Goal: Task Accomplishment & Management: Manage account settings

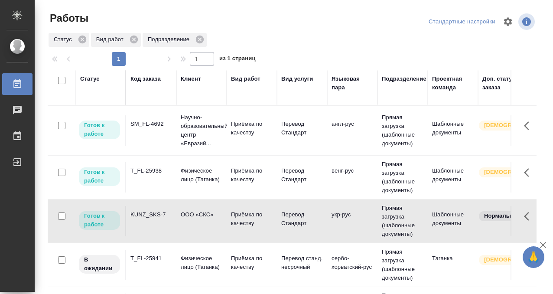
click at [153, 220] on td "KUNZ_SKS-7" at bounding box center [151, 221] width 50 height 30
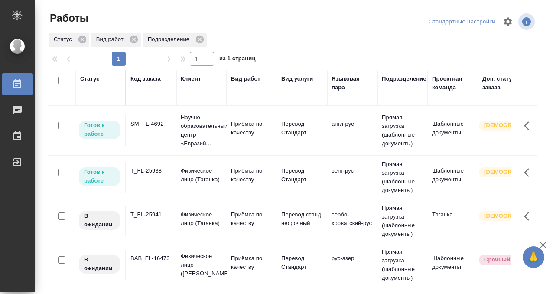
click at [99, 80] on div "Статус" at bounding box center [90, 79] width 20 height 9
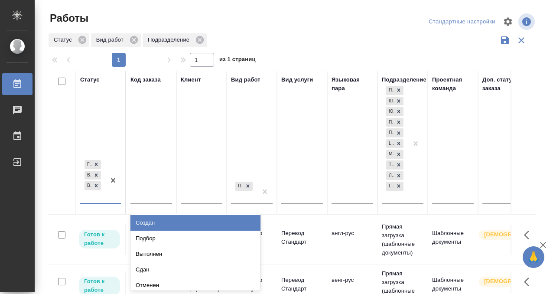
click at [100, 202] on div "option Создан focused, 1 of 8. 5 results available. Use Up and Down to choose o…" at bounding box center [100, 184] width 41 height 52
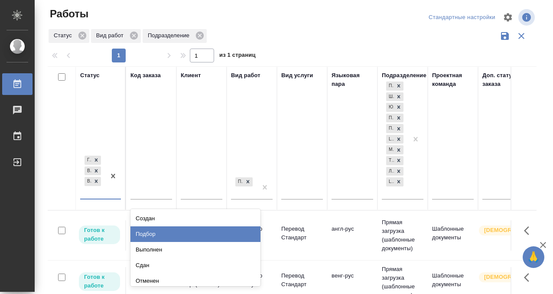
click at [159, 230] on div "Подбор" at bounding box center [195, 234] width 130 height 16
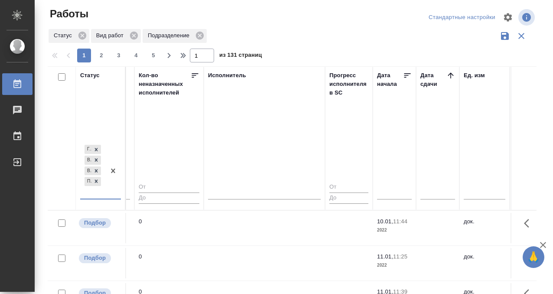
scroll to position [0, 526]
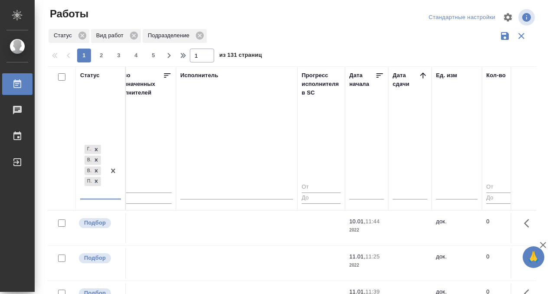
click at [424, 75] on icon at bounding box center [423, 75] width 9 height 9
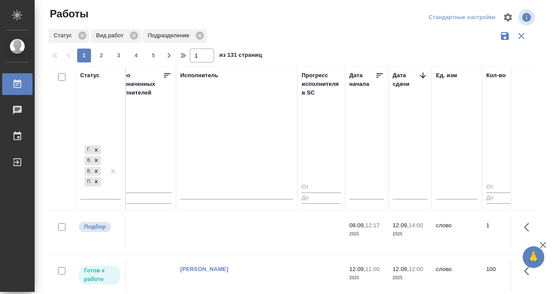
scroll to position [136, 526]
click at [277, 228] on td at bounding box center [236, 234] width 121 height 30
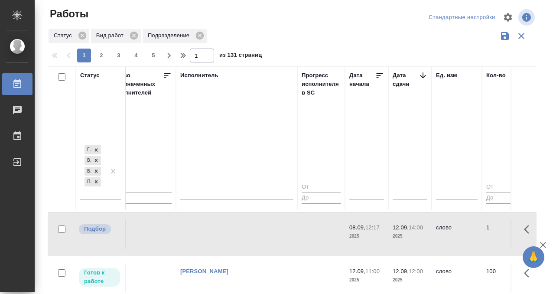
click at [277, 228] on td at bounding box center [236, 234] width 121 height 30
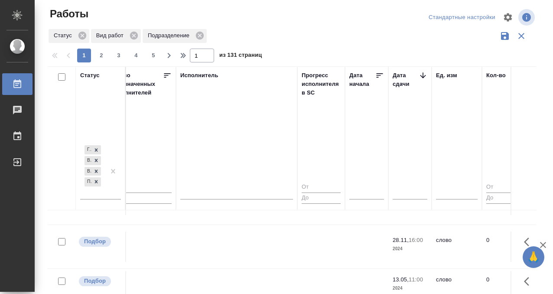
scroll to position [618, 526]
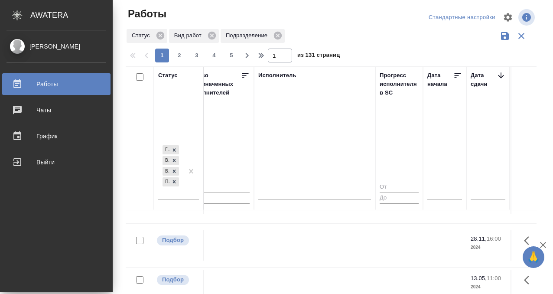
click at [19, 83] on icon at bounding box center [17, 84] width 10 height 10
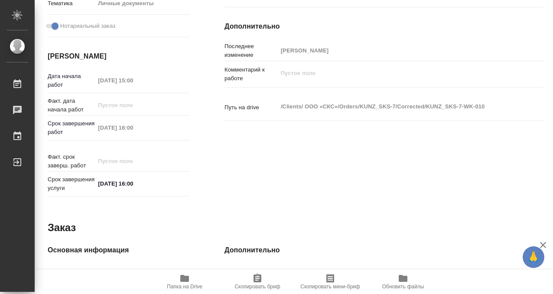
scroll to position [463, 0]
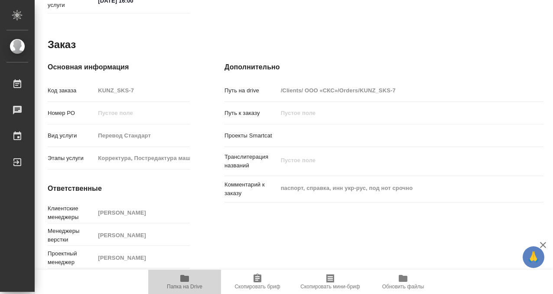
click at [192, 277] on span "Папка на Drive" at bounding box center [184, 281] width 62 height 16
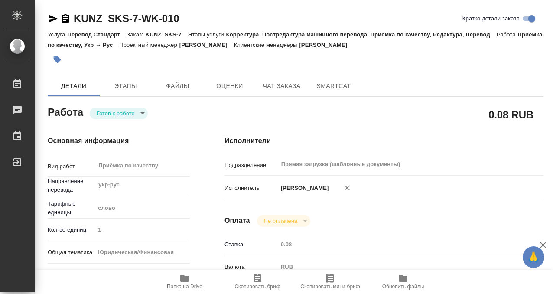
click at [54, 57] on icon "button" at bounding box center [57, 59] width 7 height 7
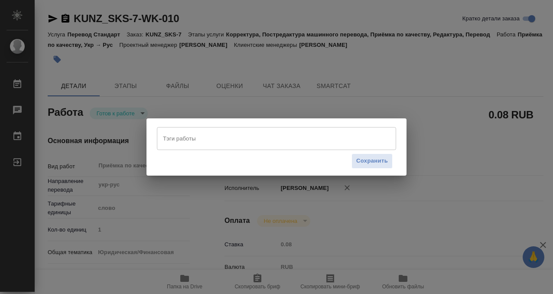
click at [182, 143] on input "Тэги работы" at bounding box center [268, 138] width 215 height 15
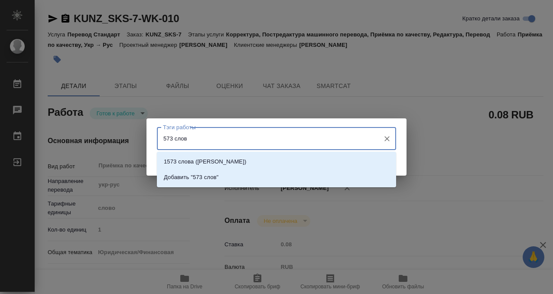
type input "573 слова"
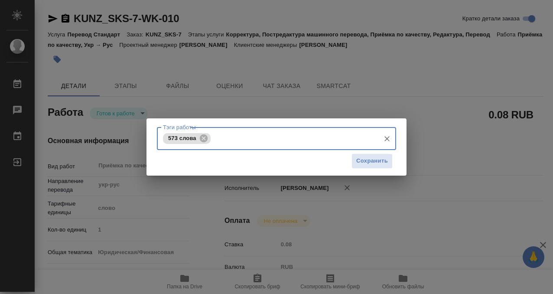
click at [373, 153] on div "Сохранить" at bounding box center [276, 161] width 239 height 22
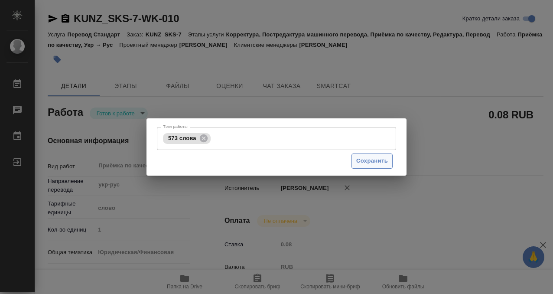
click at [373, 162] on span "Сохранить" at bounding box center [372, 161] width 32 height 10
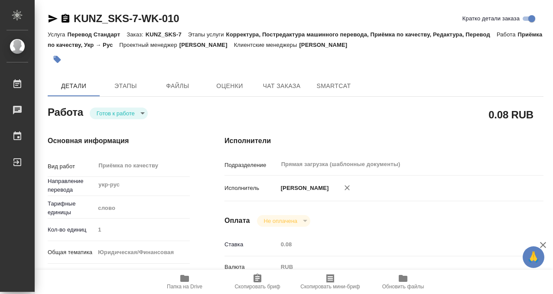
type input "readyForWork"
type input "укр-рус"
type input "5a8b1489cc6b4906c91bfd90"
type input "1"
type input "yr-fn"
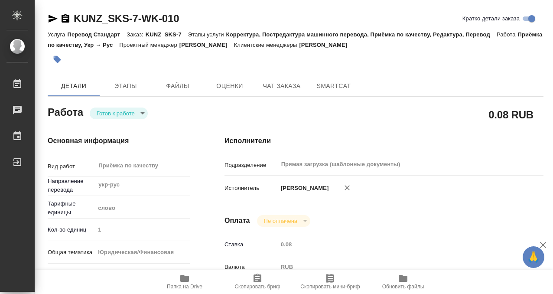
type input "5a8b8b956a9677013d343cfe"
checkbox input "true"
type input "09.09.2025 15:00"
type input "09.09.2025 16:00"
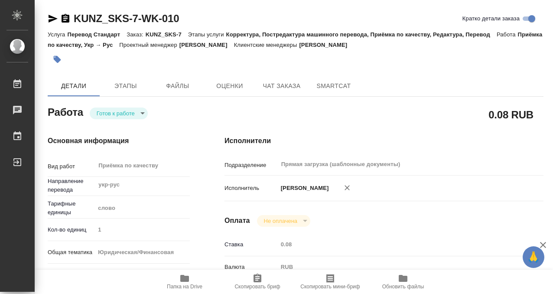
type input "Прямая загрузка (шаблонные документы)"
type input "notPayed"
type input "0.08"
type input "RUB"
type input "[PERSON_NAME]"
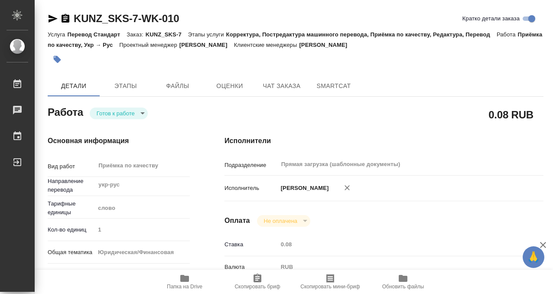
type input "KUNZ_SKS-7"
type input "Перевод Стандарт"
type input "Корректура, Постредактура машинного перевода, Приёмка по качеству, Редактура, П…"
type input "[PERSON_NAME]"
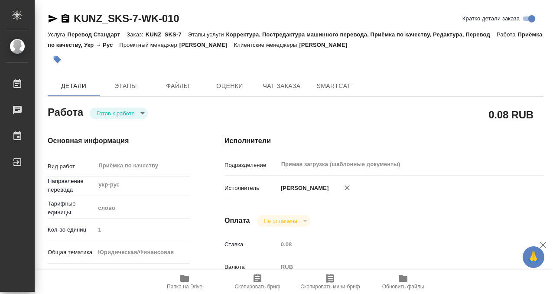
type input "/Clients/ ООО «СКС»/Orders/KUNZ_SKS-7"
click at [128, 112] on body "🙏 .cls-1 fill:#fff; AWATERA Kobzeva Elizaveta Работы 0 Чаты График Выйти KUNZ_S…" at bounding box center [276, 147] width 553 height 294
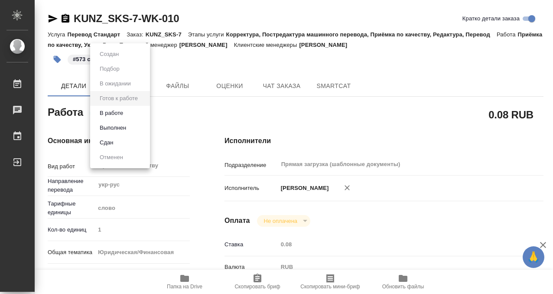
click at [127, 124] on button "Выполнен" at bounding box center [113, 128] width 32 height 10
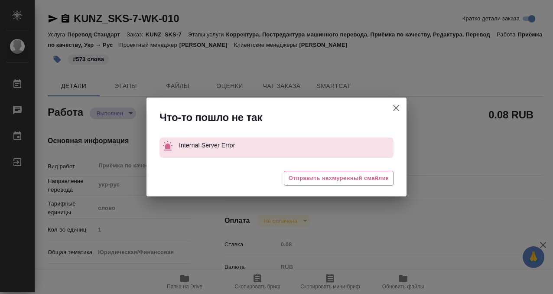
type textarea "x"
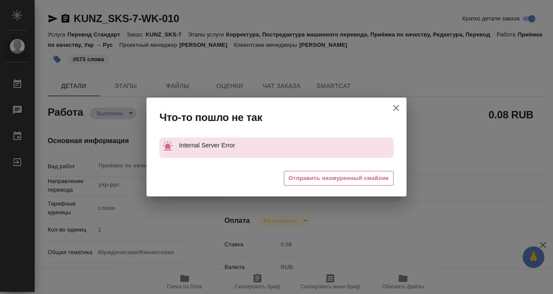
type textarea "x"
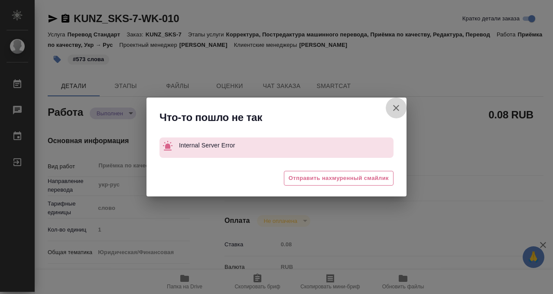
click at [391, 107] on icon "button" at bounding box center [396, 108] width 10 height 10
type textarea "x"
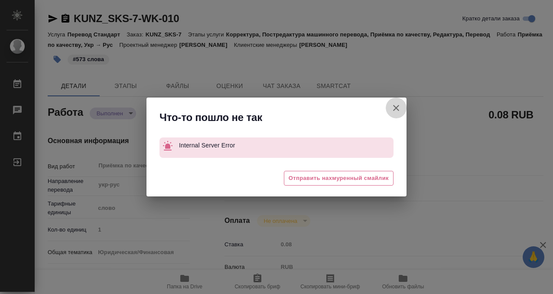
type textarea "x"
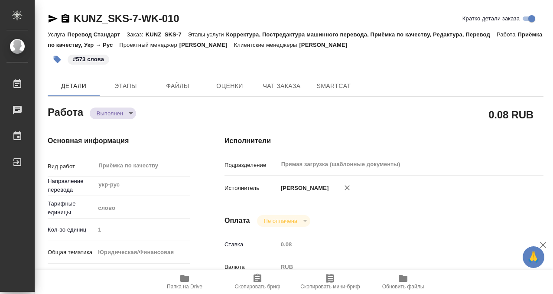
click at [64, 21] on icon "button" at bounding box center [66, 18] width 8 height 9
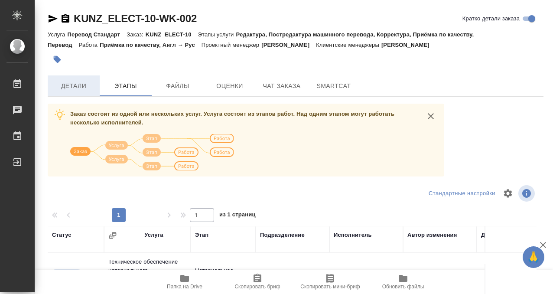
click at [88, 92] on button "Детали" at bounding box center [74, 85] width 52 height 21
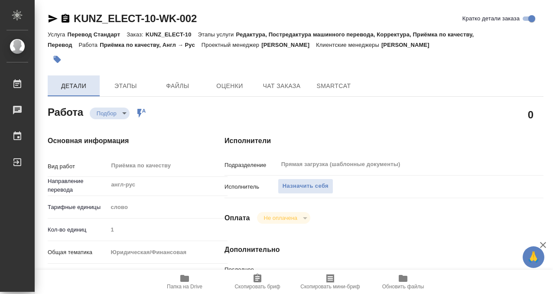
type textarea "x"
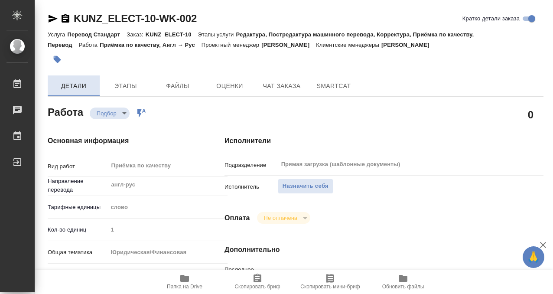
type textarea "x"
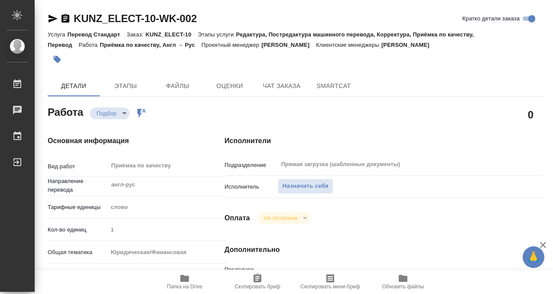
type textarea "x"
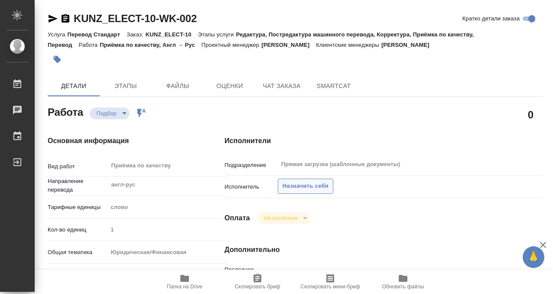
click at [299, 183] on span "Назначить себя" at bounding box center [306, 186] width 46 height 10
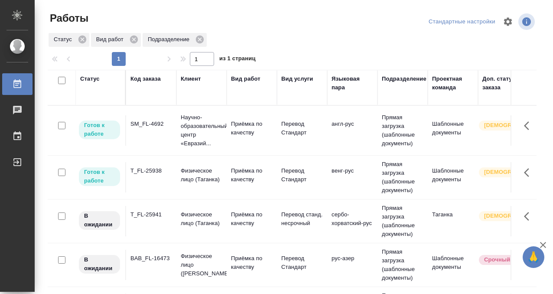
click at [142, 127] on div "SM_FL-4692" at bounding box center [151, 124] width 42 height 9
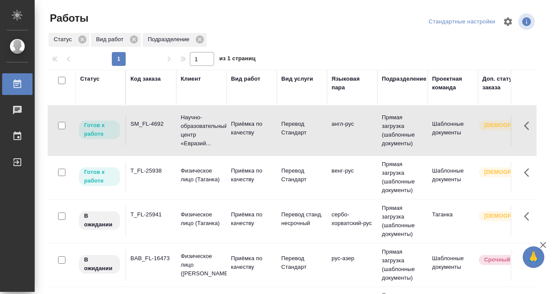
click at [163, 173] on div "T_FL-25938" at bounding box center [151, 170] width 42 height 9
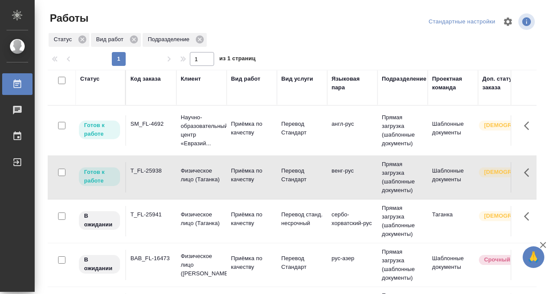
click at [163, 173] on div "T_FL-25938" at bounding box center [151, 170] width 42 height 9
click at [85, 78] on div "Статус" at bounding box center [90, 79] width 20 height 9
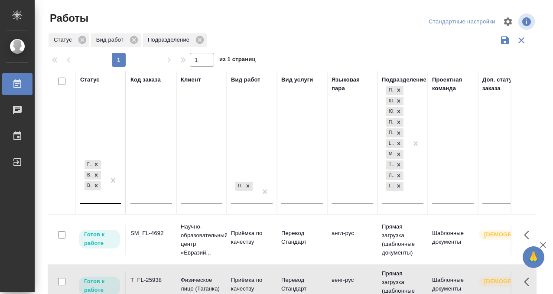
click at [103, 200] on div "Готов к работе В работе В ожидании" at bounding box center [92, 180] width 25 height 45
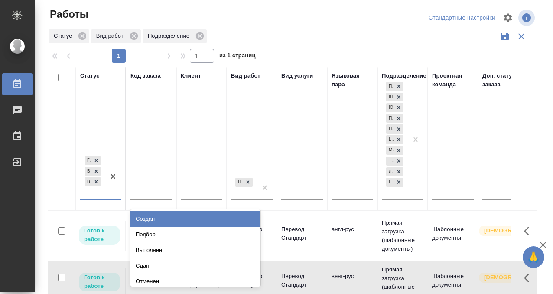
scroll to position [4, 0]
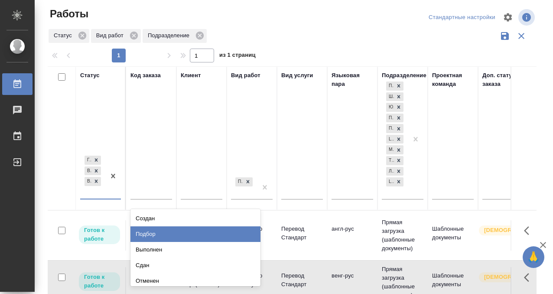
click at [163, 230] on div "Подбор" at bounding box center [195, 234] width 130 height 16
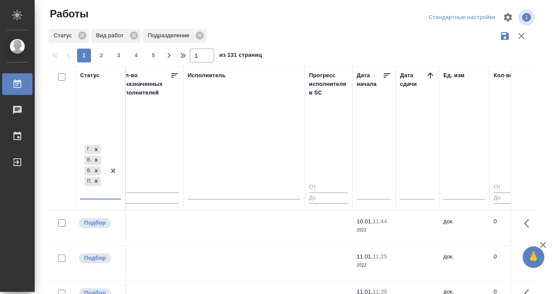
scroll to position [0, 525]
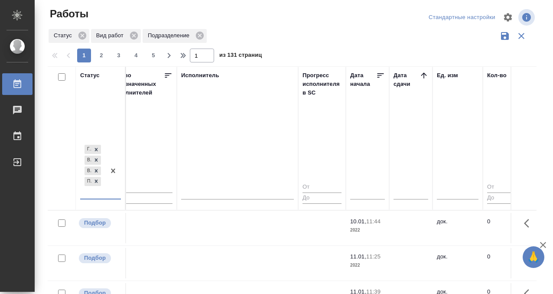
click at [426, 75] on icon at bounding box center [424, 75] width 6 height 6
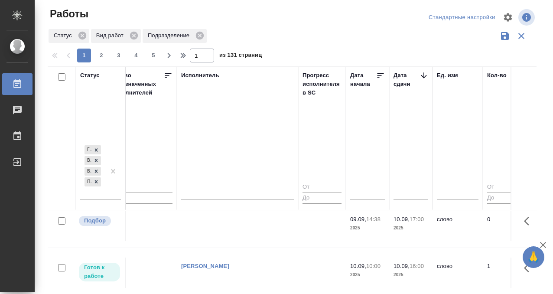
scroll to position [364, 525]
click at [251, 231] on td at bounding box center [237, 224] width 121 height 30
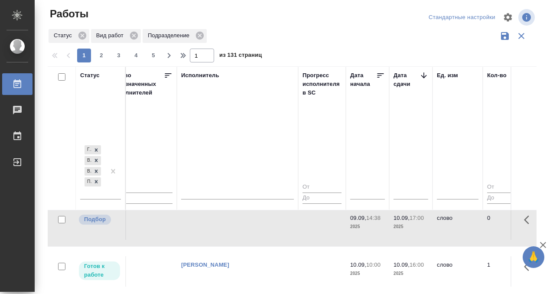
click at [251, 231] on td at bounding box center [237, 224] width 121 height 30
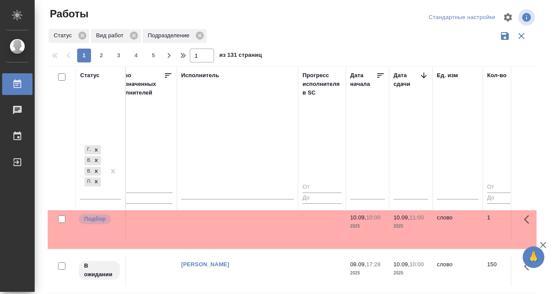
click at [212, 227] on td at bounding box center [237, 224] width 121 height 30
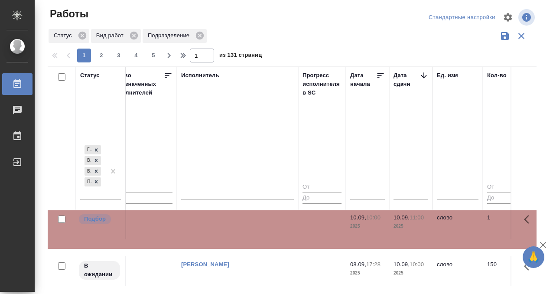
click at [212, 227] on td at bounding box center [237, 224] width 121 height 30
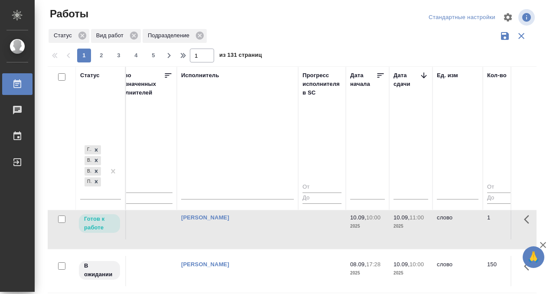
scroll to position [763, 525]
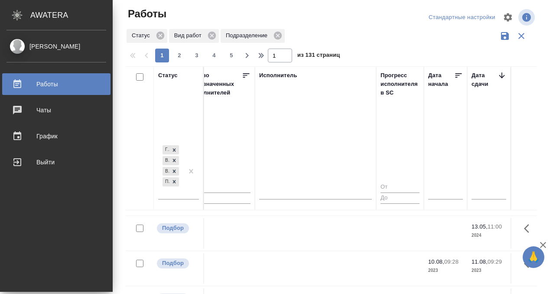
click at [22, 82] on icon at bounding box center [17, 84] width 10 height 10
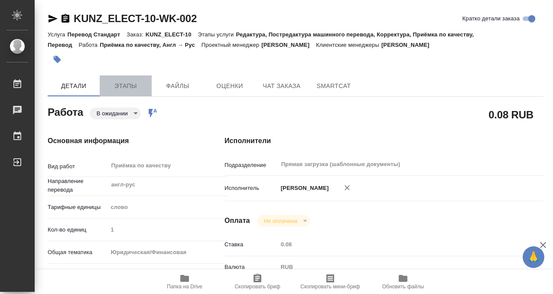
click at [127, 81] on span "Этапы" at bounding box center [126, 86] width 42 height 11
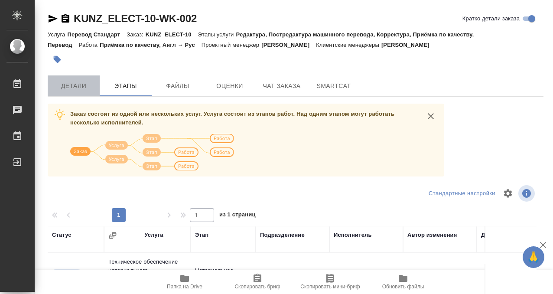
click at [85, 81] on span "Детали" at bounding box center [74, 86] width 42 height 11
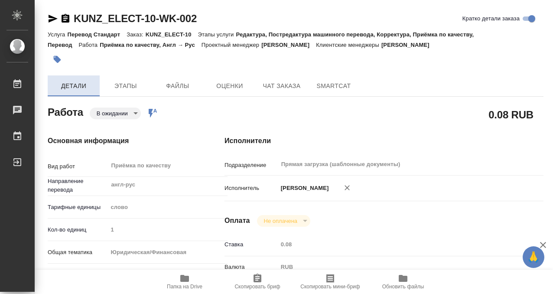
type textarea "x"
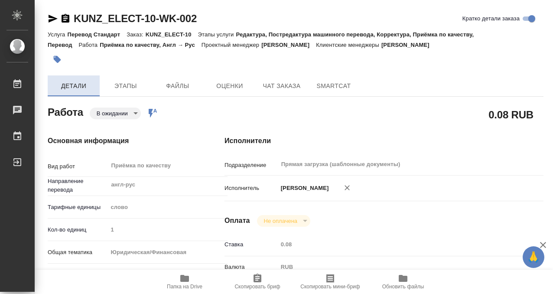
type textarea "x"
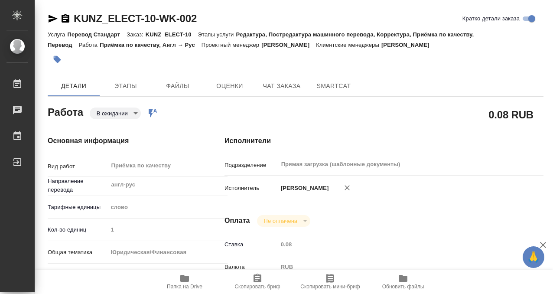
type textarea "x"
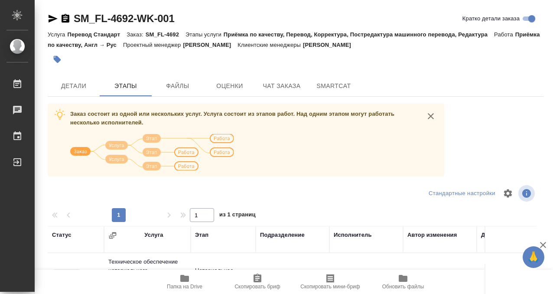
scroll to position [149, 0]
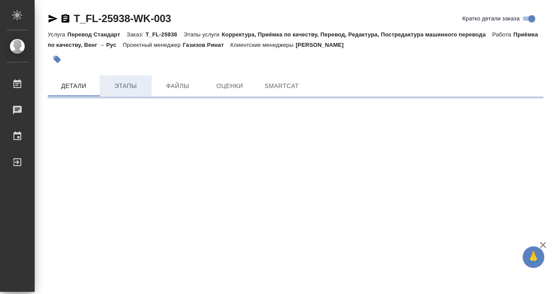
click at [124, 82] on span "Этапы" at bounding box center [126, 86] width 42 height 11
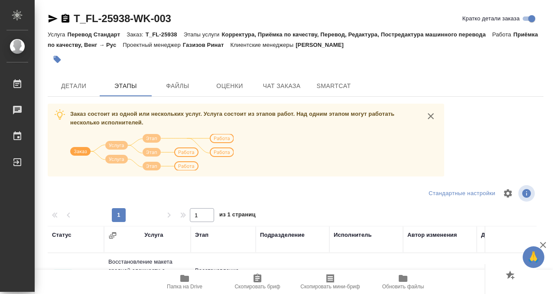
scroll to position [149, 0]
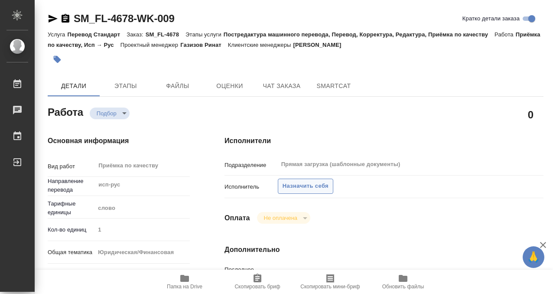
click at [297, 189] on span "Назначить себя" at bounding box center [306, 186] width 46 height 10
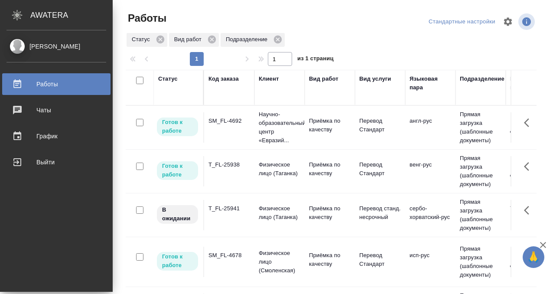
click at [374, 16] on div at bounding box center [334, 21] width 139 height 21
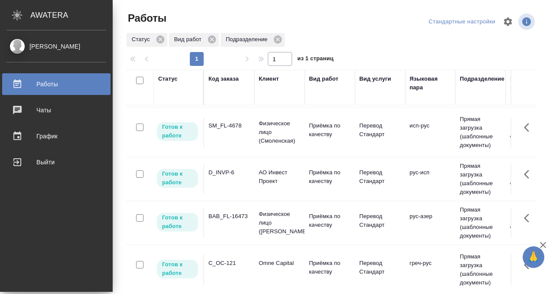
scroll to position [130, 0]
click at [232, 229] on td "BAB_FL-16473" at bounding box center [229, 223] width 50 height 30
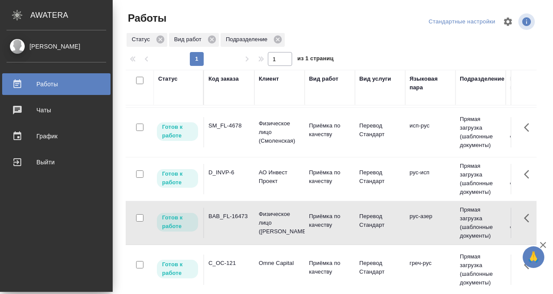
click at [232, 229] on td "BAB_FL-16473" at bounding box center [229, 223] width 50 height 30
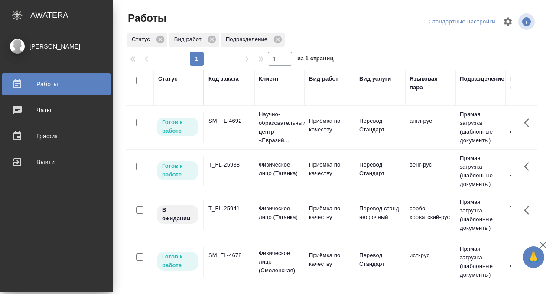
click at [232, 135] on td "SM_FL-4692" at bounding box center [229, 127] width 50 height 30
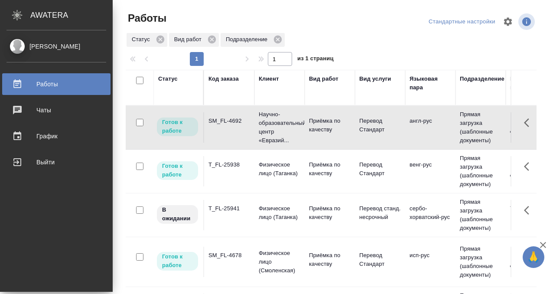
click at [232, 135] on td "SM_FL-4692" at bounding box center [229, 127] width 50 height 30
click at [231, 179] on td "T_FL-25938" at bounding box center [229, 171] width 50 height 30
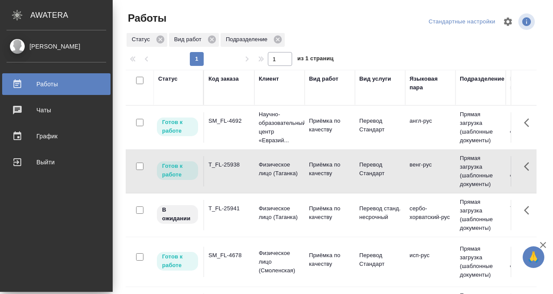
click at [236, 179] on td "T_FL-25938" at bounding box center [229, 171] width 50 height 30
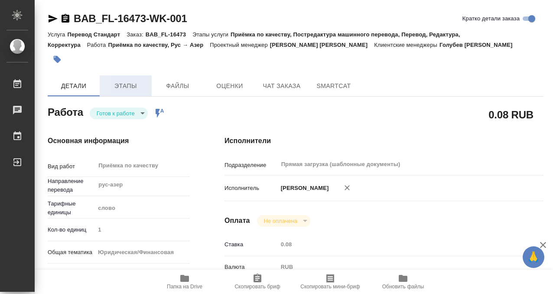
click at [117, 82] on span "Этапы" at bounding box center [126, 86] width 42 height 11
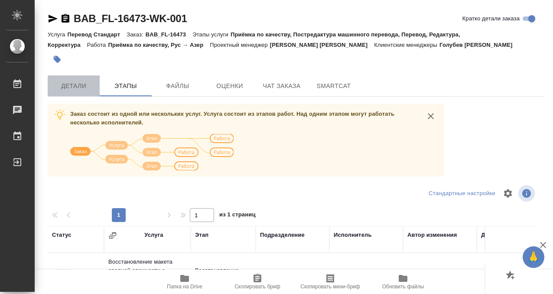
click at [63, 81] on span "Детали" at bounding box center [74, 86] width 42 height 11
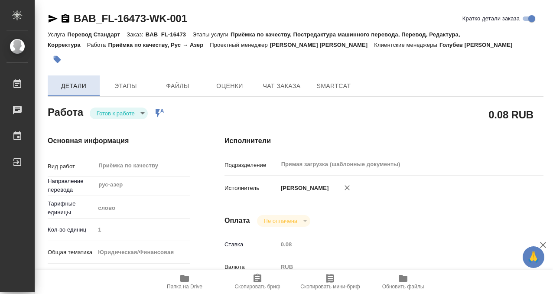
type textarea "x"
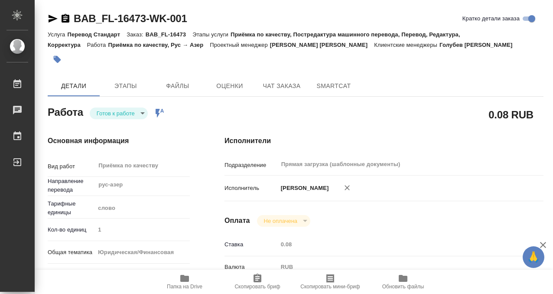
type textarea "x"
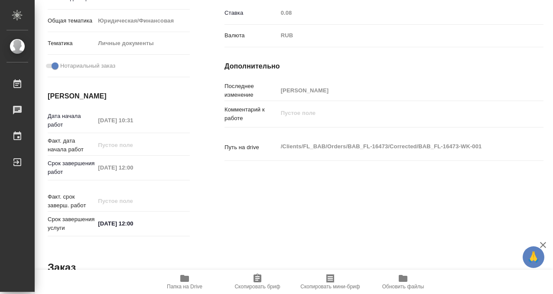
type textarea "x"
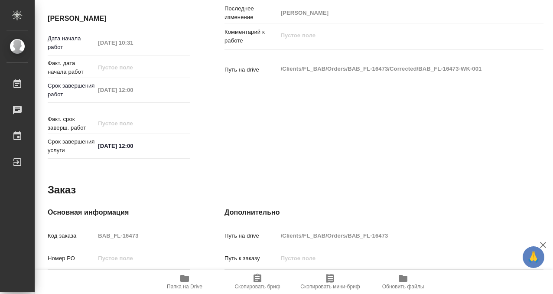
scroll to position [463, 0]
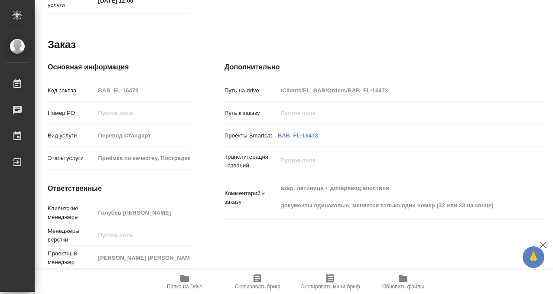
click at [184, 281] on icon "button" at bounding box center [184, 278] width 10 height 10
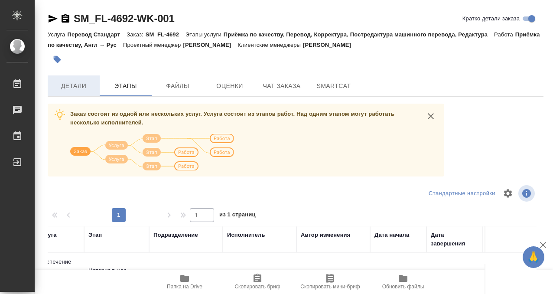
click at [76, 87] on span "Детали" at bounding box center [74, 86] width 42 height 11
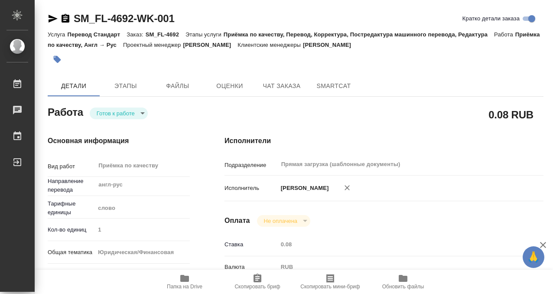
type textarea "x"
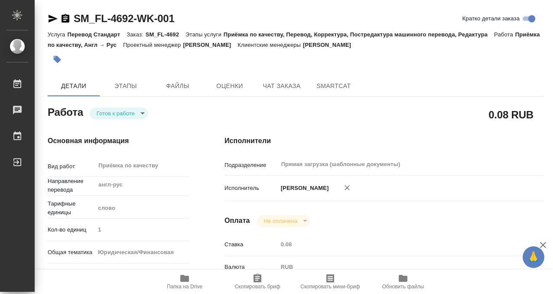
type textarea "x"
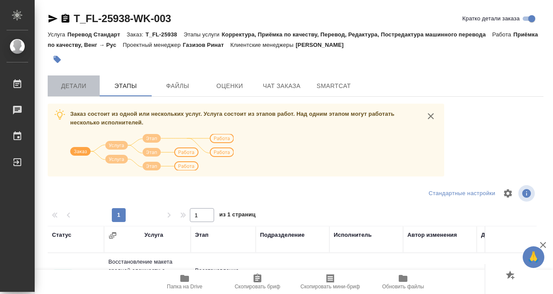
click at [75, 84] on span "Детали" at bounding box center [74, 86] width 42 height 11
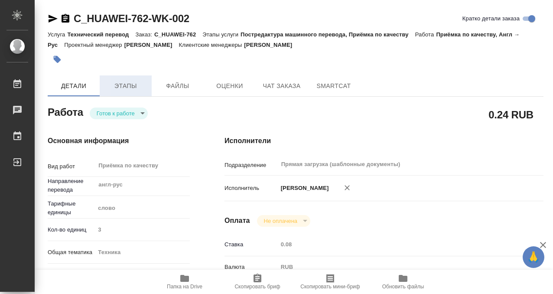
click at [118, 86] on span "Этапы" at bounding box center [126, 86] width 42 height 11
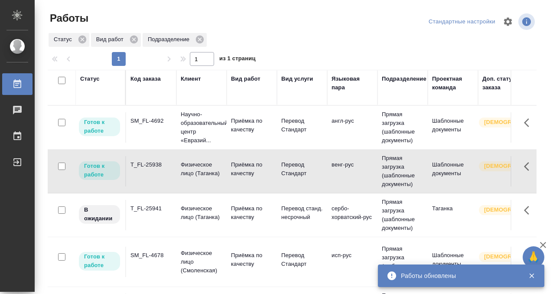
click at [163, 122] on div "SM_FL-4692" at bounding box center [151, 121] width 42 height 9
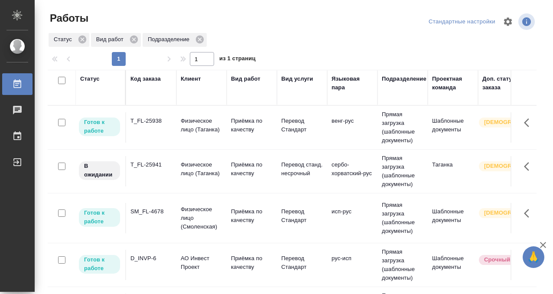
click at [159, 124] on div "T_FL-25938" at bounding box center [151, 121] width 42 height 9
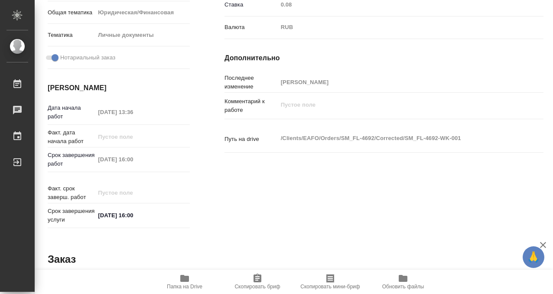
scroll to position [463, 0]
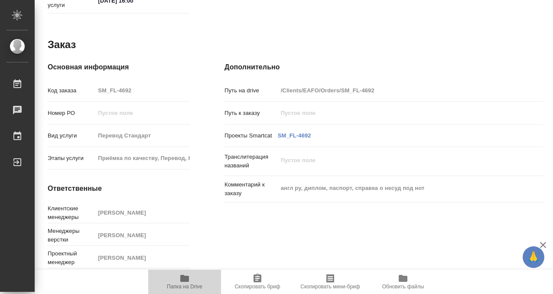
click at [186, 277] on icon "button" at bounding box center [184, 278] width 9 height 7
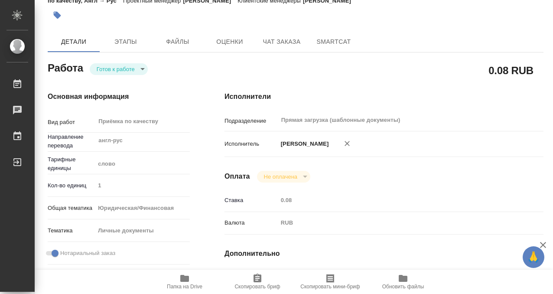
scroll to position [0, 0]
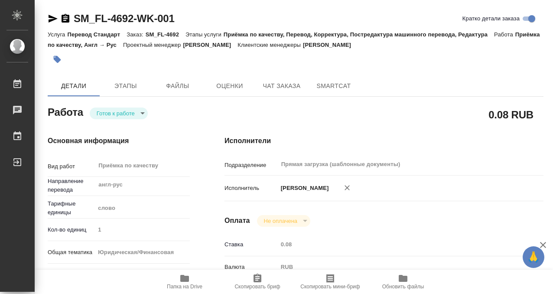
click at [60, 53] on button "button" at bounding box center [57, 59] width 19 height 19
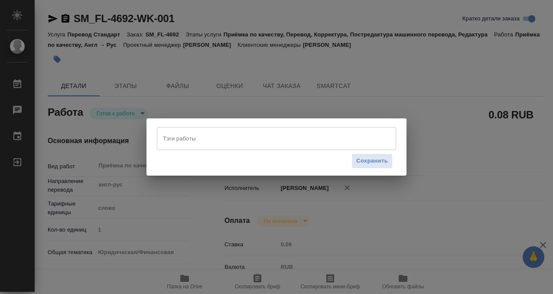
click at [200, 139] on input "Тэги работы" at bounding box center [268, 138] width 215 height 15
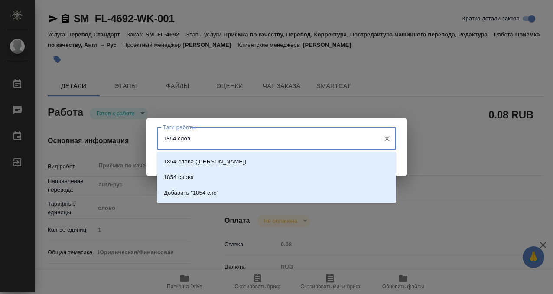
type input "1854 слова"
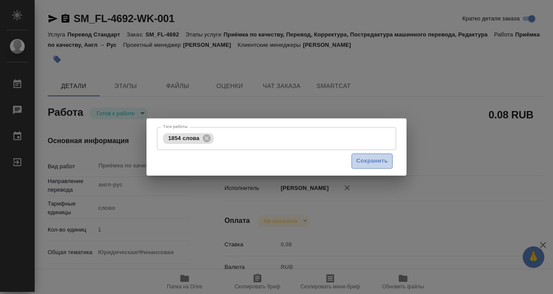
click at [385, 163] on span "Сохранить" at bounding box center [372, 161] width 32 height 10
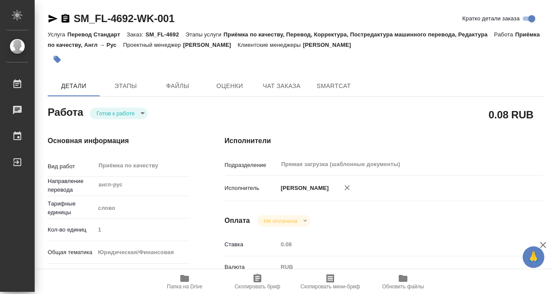
type input "readyForWork"
type input "англ-рус"
type input "5a8b1489cc6b4906c91bfd90"
type input "1"
type input "yr-fn"
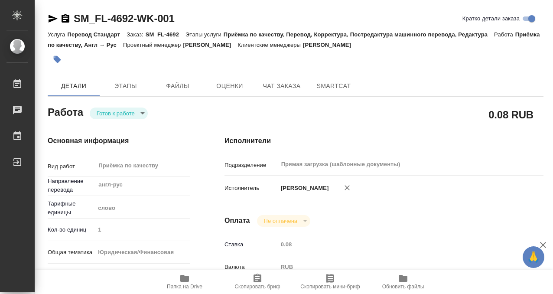
type input "5a8b8b956a9677013d343cfe"
checkbox input "true"
type input "[DATE] 13:36"
type input "[DATE] 16:00"
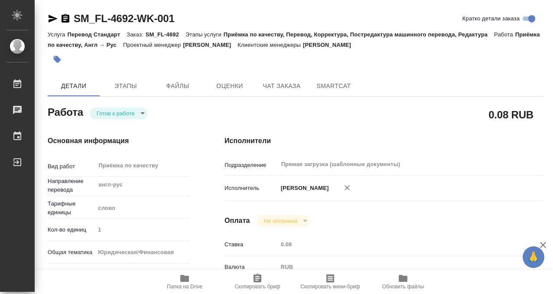
type input "Прямая загрузка (шаблонные документы)"
type input "notPayed"
type input "0.08"
type input "RUB"
type input "[PERSON_NAME]"
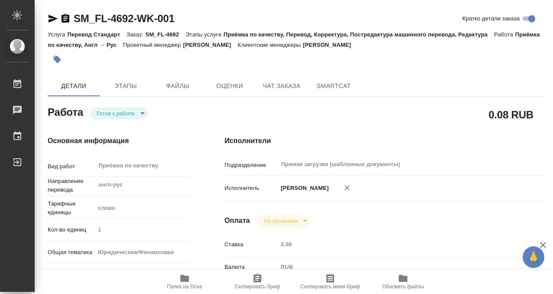
type input "SM_FL-4692"
type input "Перевод Стандарт"
type input "Приёмка по качеству, Перевод, Корректура, Постредактура машинного перевода, Ред…"
type input "[PERSON_NAME]"
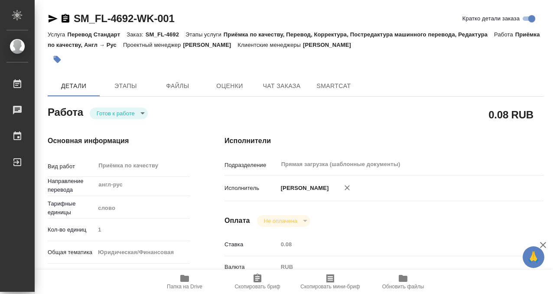
type input "/Clients/EAFO/Orders/SM_FL-4692"
click at [140, 112] on body "🙏 .cls-1 fill:#fff; AWATERA Kobzeva [PERSON_NAME] 0 Чаты График Выйти SM_FL-469…" at bounding box center [276, 147] width 553 height 294
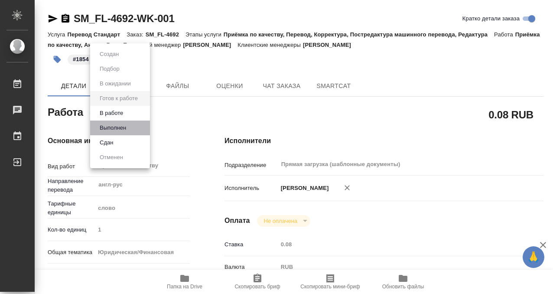
click at [130, 127] on li "Выполнен" at bounding box center [120, 128] width 60 height 15
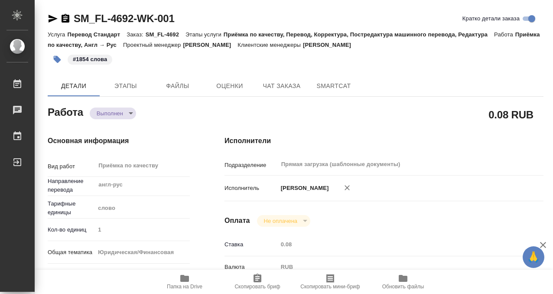
type textarea "x"
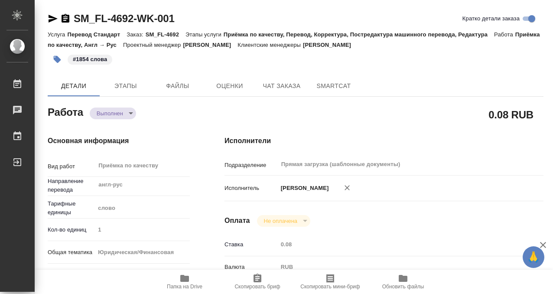
type textarea "x"
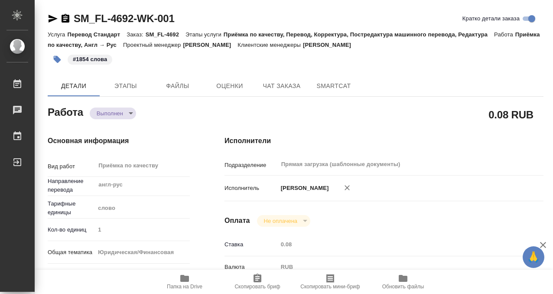
click at [69, 18] on icon "button" at bounding box center [66, 18] width 8 height 9
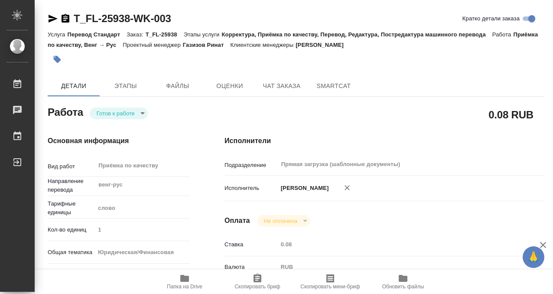
scroll to position [463, 0]
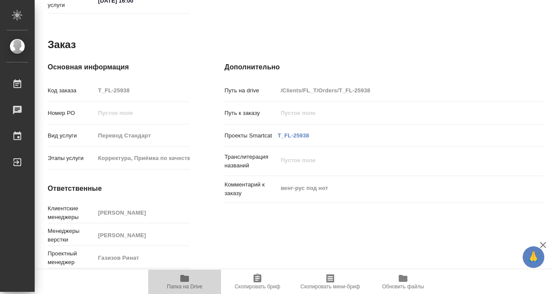
click at [186, 279] on icon "button" at bounding box center [184, 278] width 9 height 7
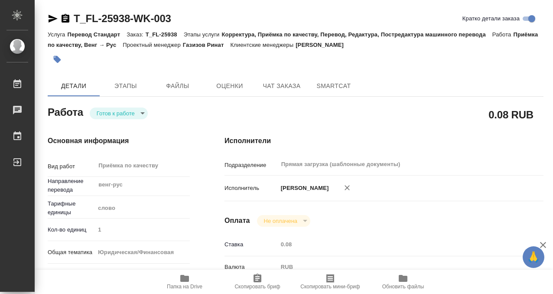
click at [55, 57] on icon "button" at bounding box center [57, 59] width 7 height 7
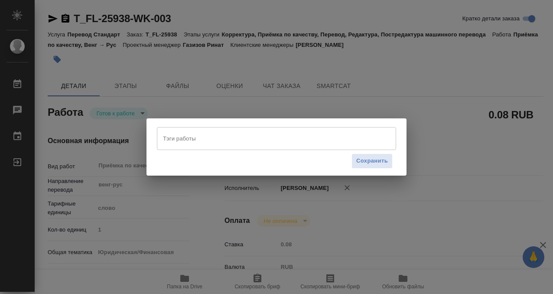
click at [211, 142] on input "Тэги работы" at bounding box center [268, 138] width 215 height 15
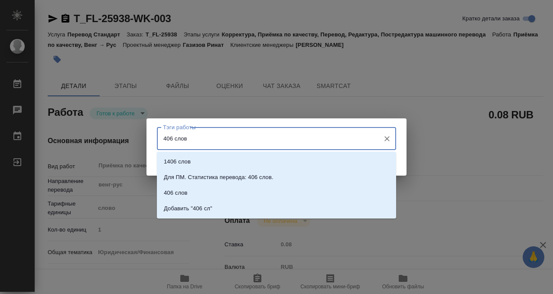
type input "406 слова"
type input "406 слов"
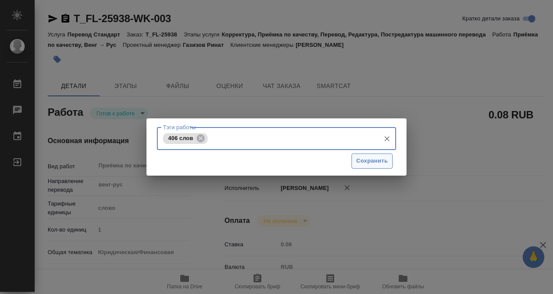
click at [376, 164] on span "Сохранить" at bounding box center [372, 161] width 32 height 10
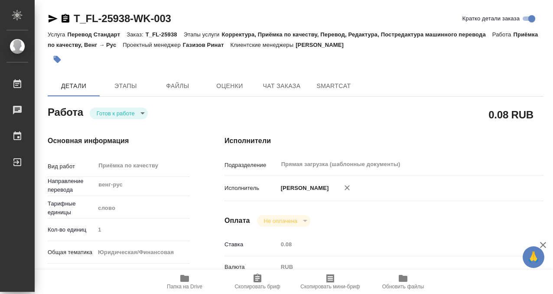
type input "readyForWork"
type input "венг-рус"
type input "5a8b1489cc6b4906c91bfd90"
type input "1"
type input "yr-fn"
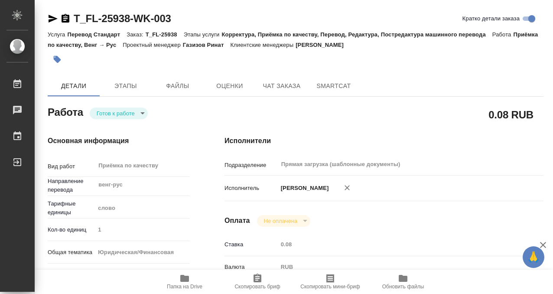
type input "5a8b8b956a9677013d343cfe"
checkbox input "true"
type input "[DATE] 15:00"
type input "[DATE] 16:00"
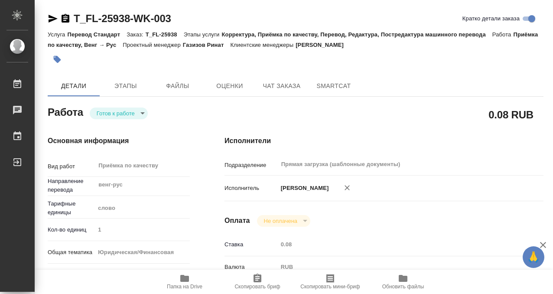
type input "Прямая загрузка (шаблонные документы)"
type input "notPayed"
type input "0.08"
type input "RUB"
type input "[PERSON_NAME]"
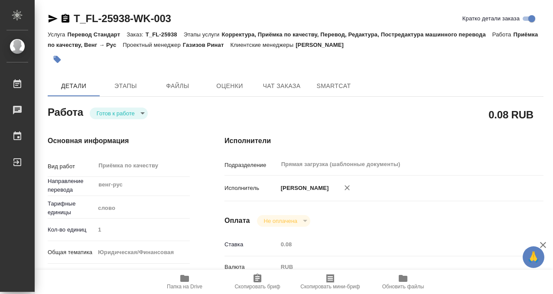
type input "T_FL-25938"
type input "Перевод Стандарт"
type input "Корректура, Приёмка по качеству, Перевод, Редактура, Постредактура машинного пе…"
type input "[PERSON_NAME]"
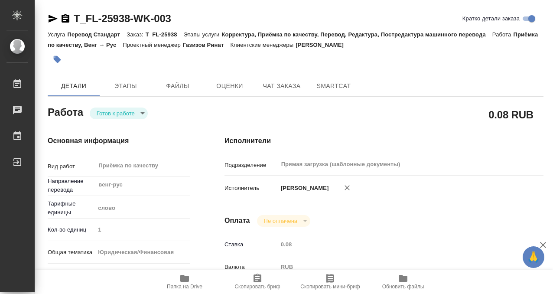
type input "/Clients/FL_T/Orders/T_FL-25938"
click at [133, 111] on body "🙏 .cls-1 fill:#fff; AWATERA Kobzeva [PERSON_NAME] 0 Чаты График Выйти T_FL-2593…" at bounding box center [276, 147] width 553 height 294
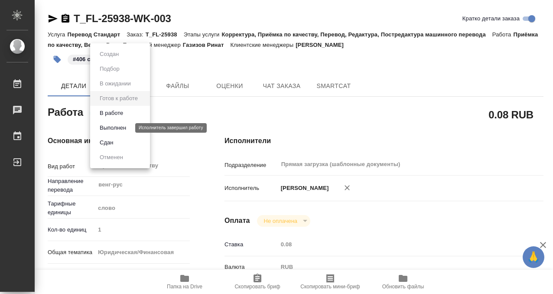
click at [127, 127] on button "Выполнен" at bounding box center [113, 128] width 32 height 10
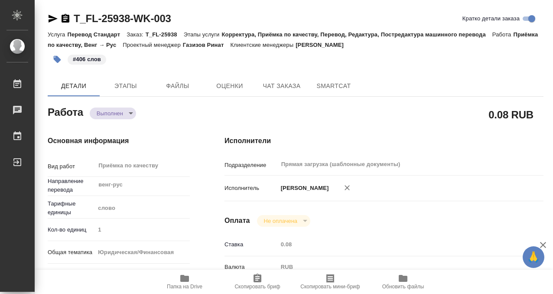
type textarea "x"
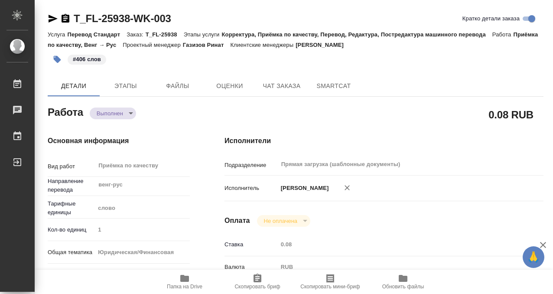
type textarea "x"
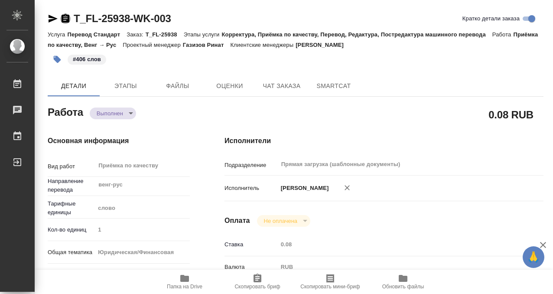
click at [64, 17] on icon "button" at bounding box center [65, 18] width 10 height 10
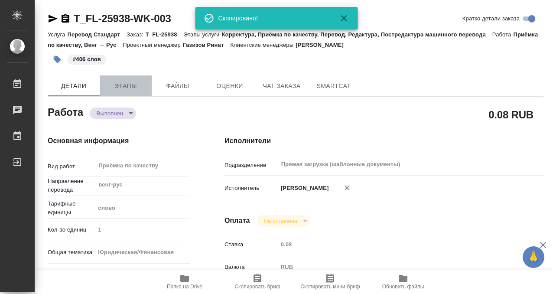
click at [125, 92] on button "Этапы" at bounding box center [126, 85] width 52 height 21
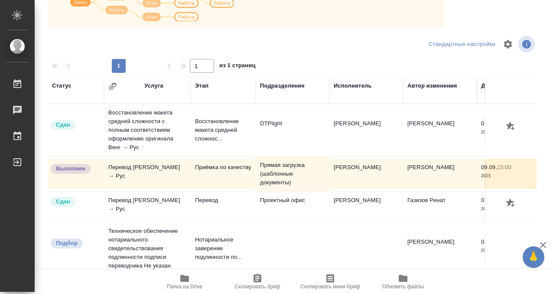
scroll to position [3, 0]
